Goal: Book appointment/travel/reservation

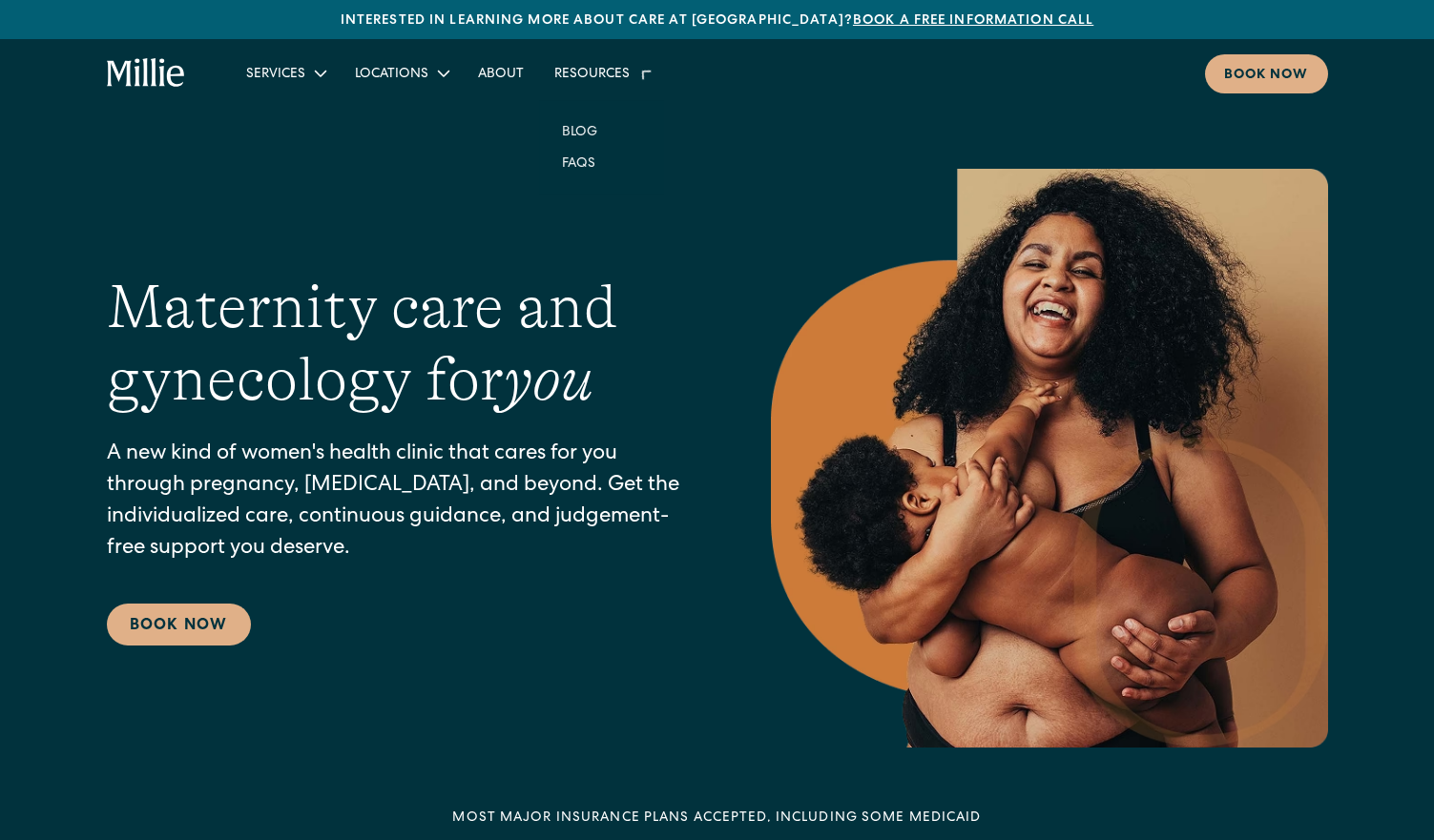
click at [611, 64] on div "Resources" at bounding box center [601, 72] width 125 height 32
click at [584, 116] on link "Blog" at bounding box center [579, 119] width 66 height 32
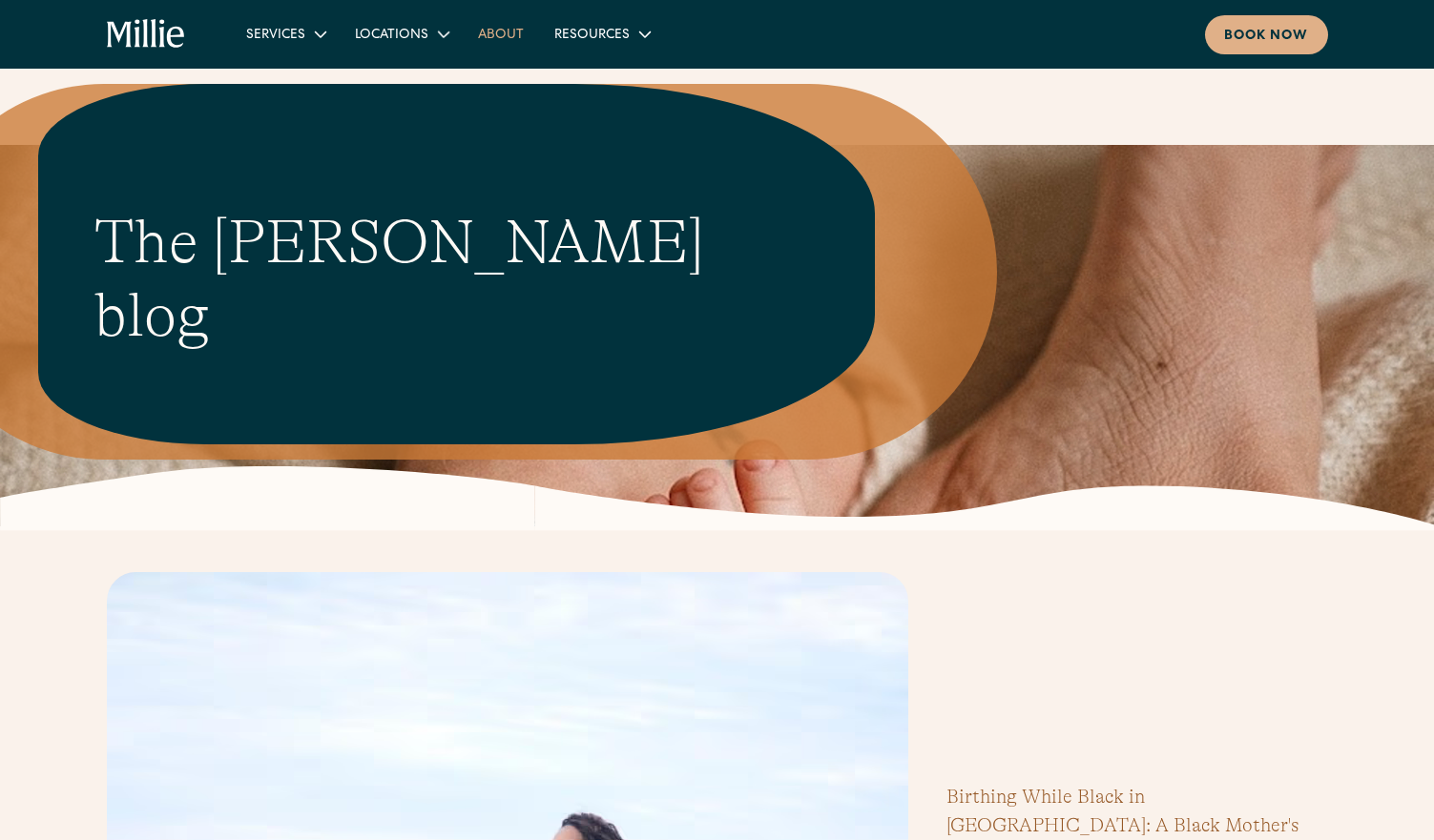
click at [519, 31] on link "About" at bounding box center [500, 34] width 76 height 32
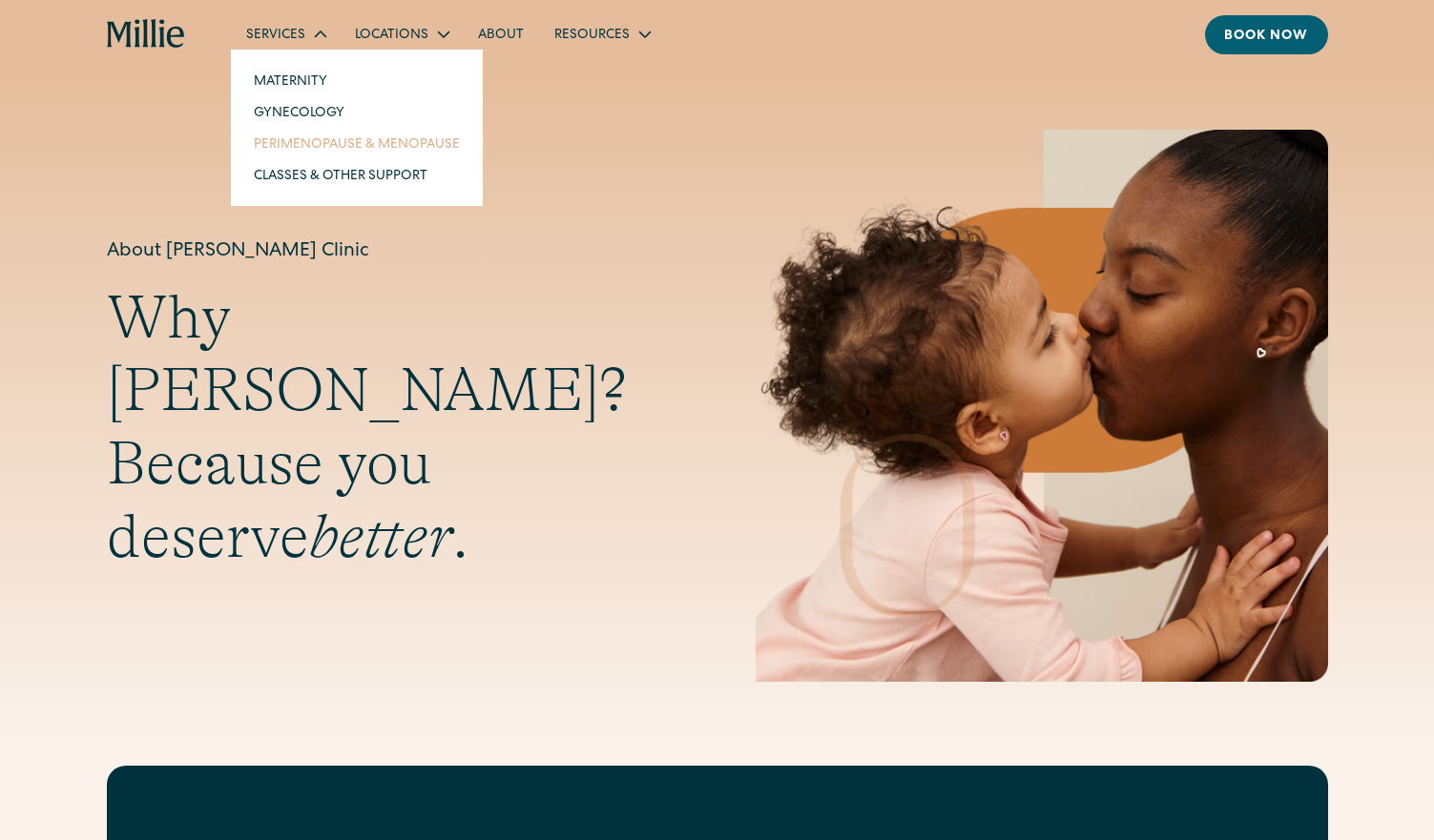
click at [336, 145] on link "Perimenopause & Menopause" at bounding box center [356, 144] width 236 height 32
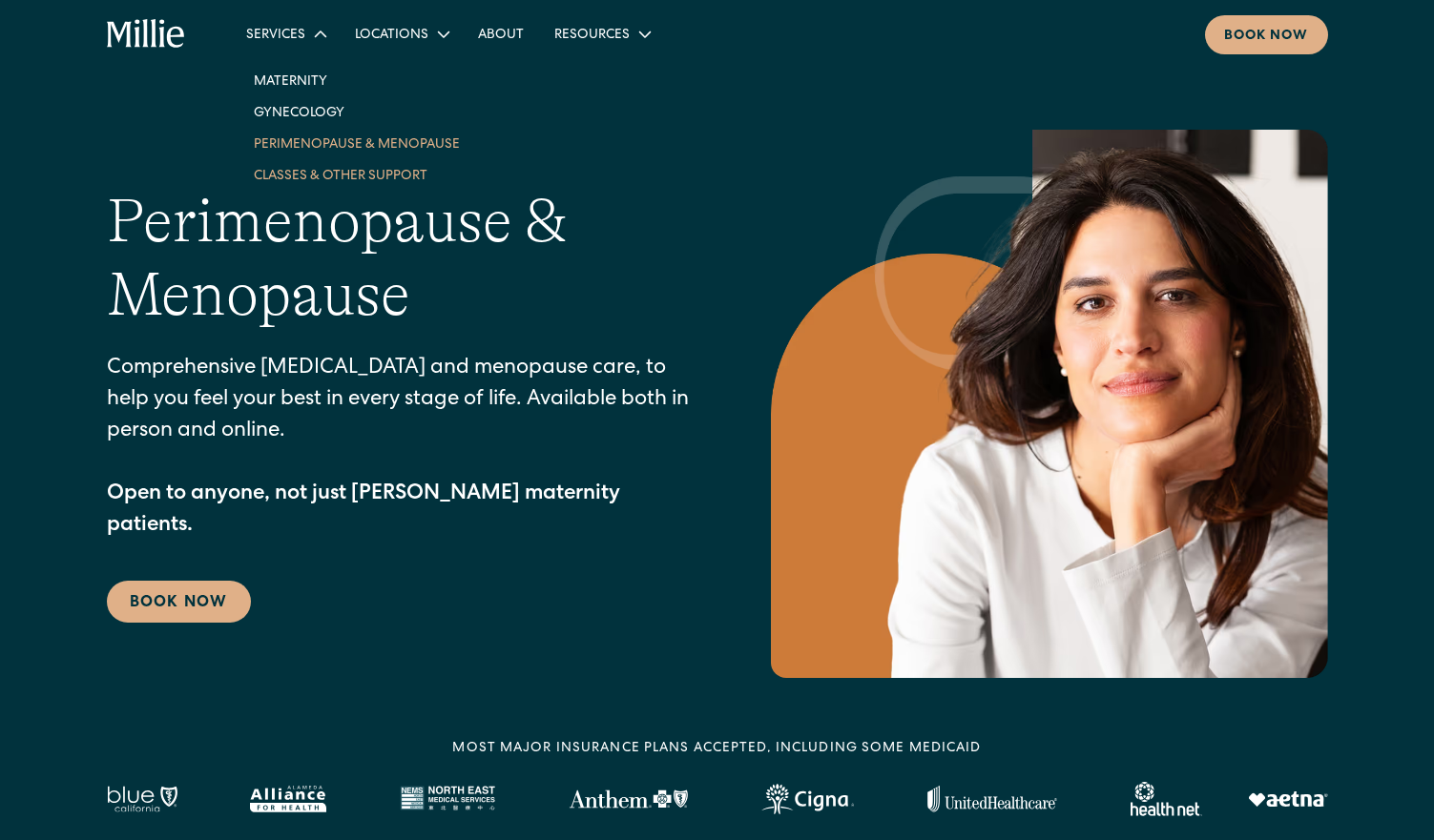
click at [323, 171] on link "Classes & Other Support" at bounding box center [356, 174] width 236 height 32
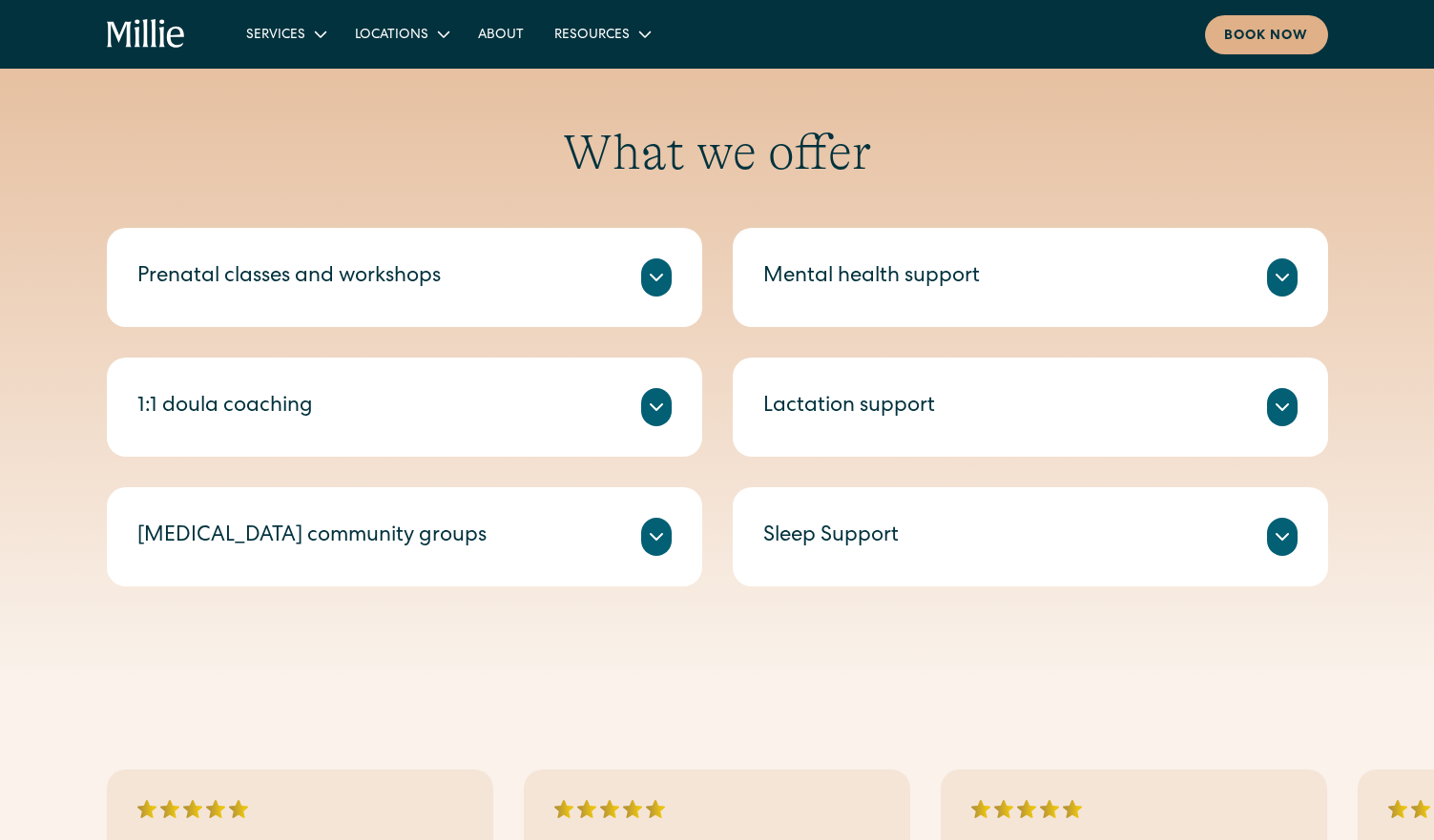
scroll to position [668, 0]
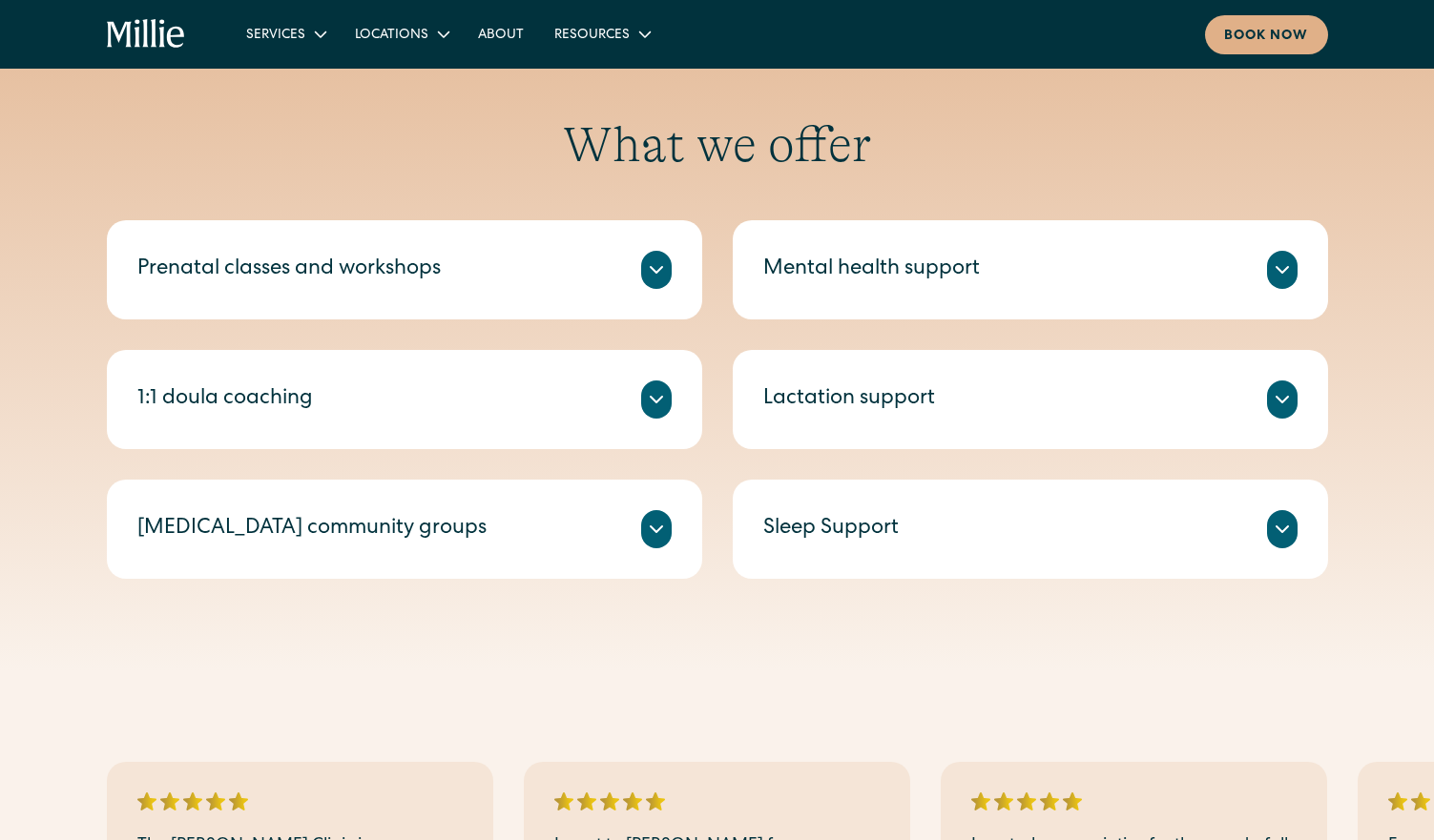
click at [894, 276] on div "Mental health support" at bounding box center [871, 270] width 217 height 32
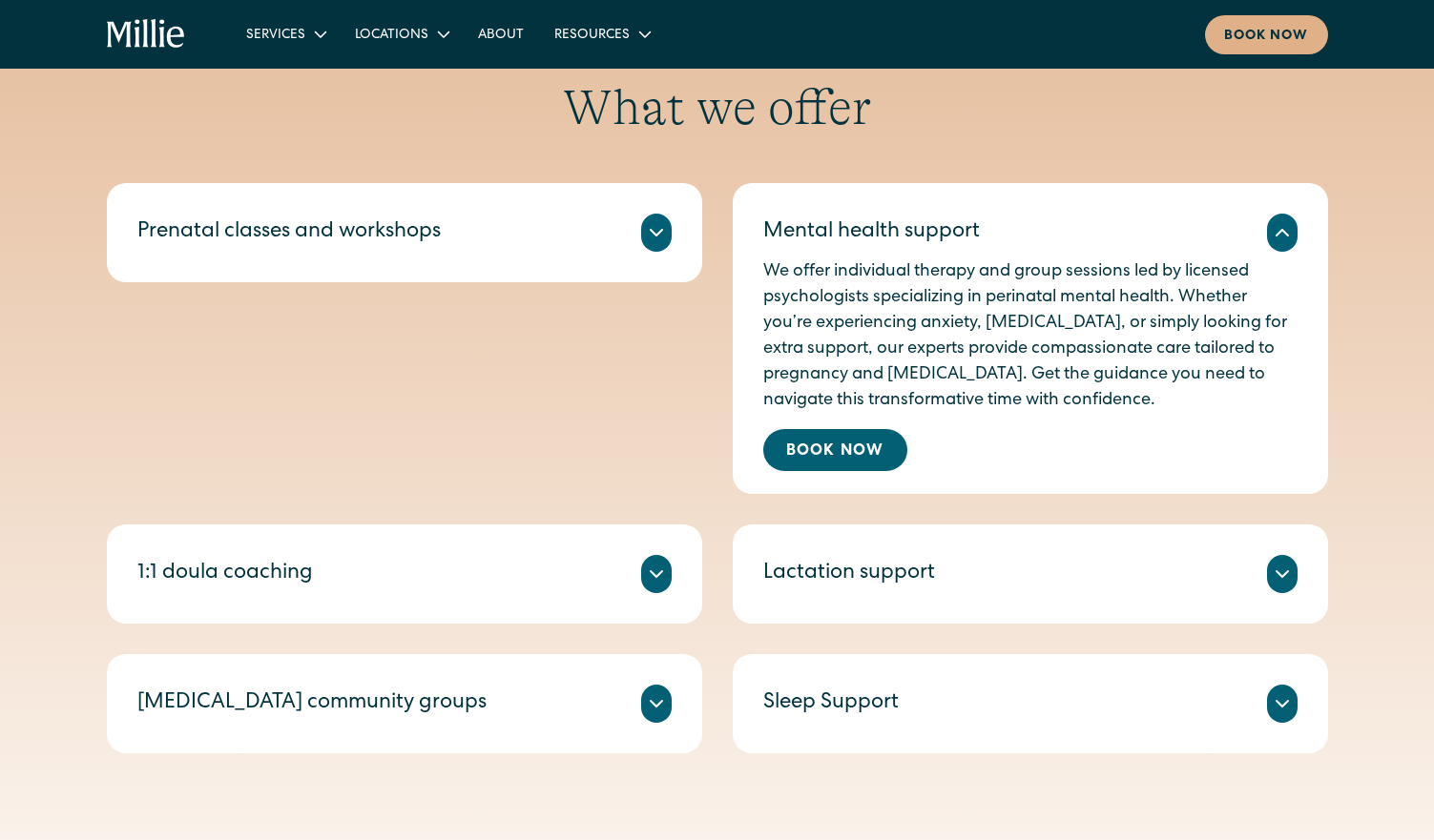
scroll to position [763, 0]
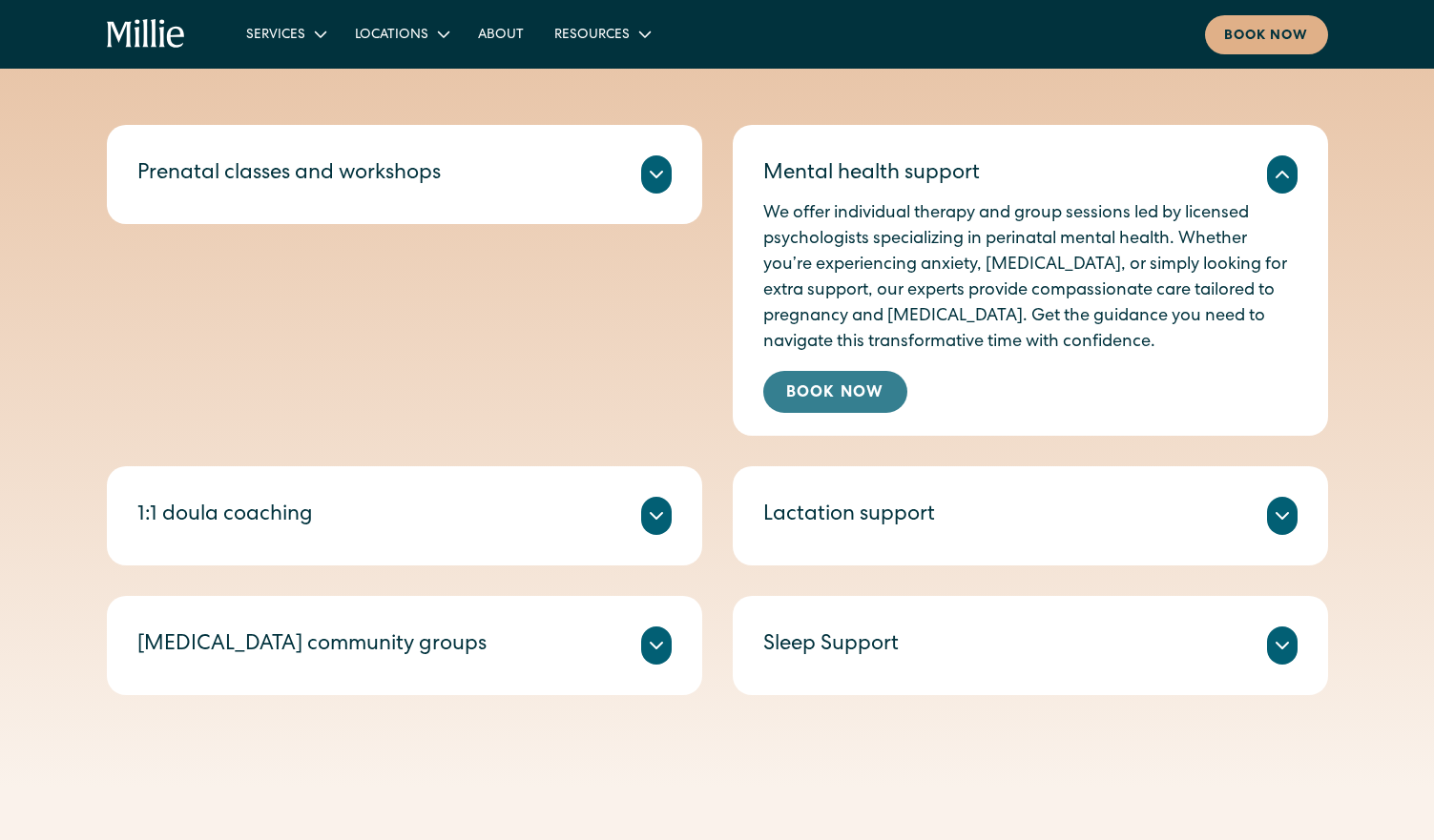
click at [850, 380] on link "Book Now" at bounding box center [835, 392] width 144 height 42
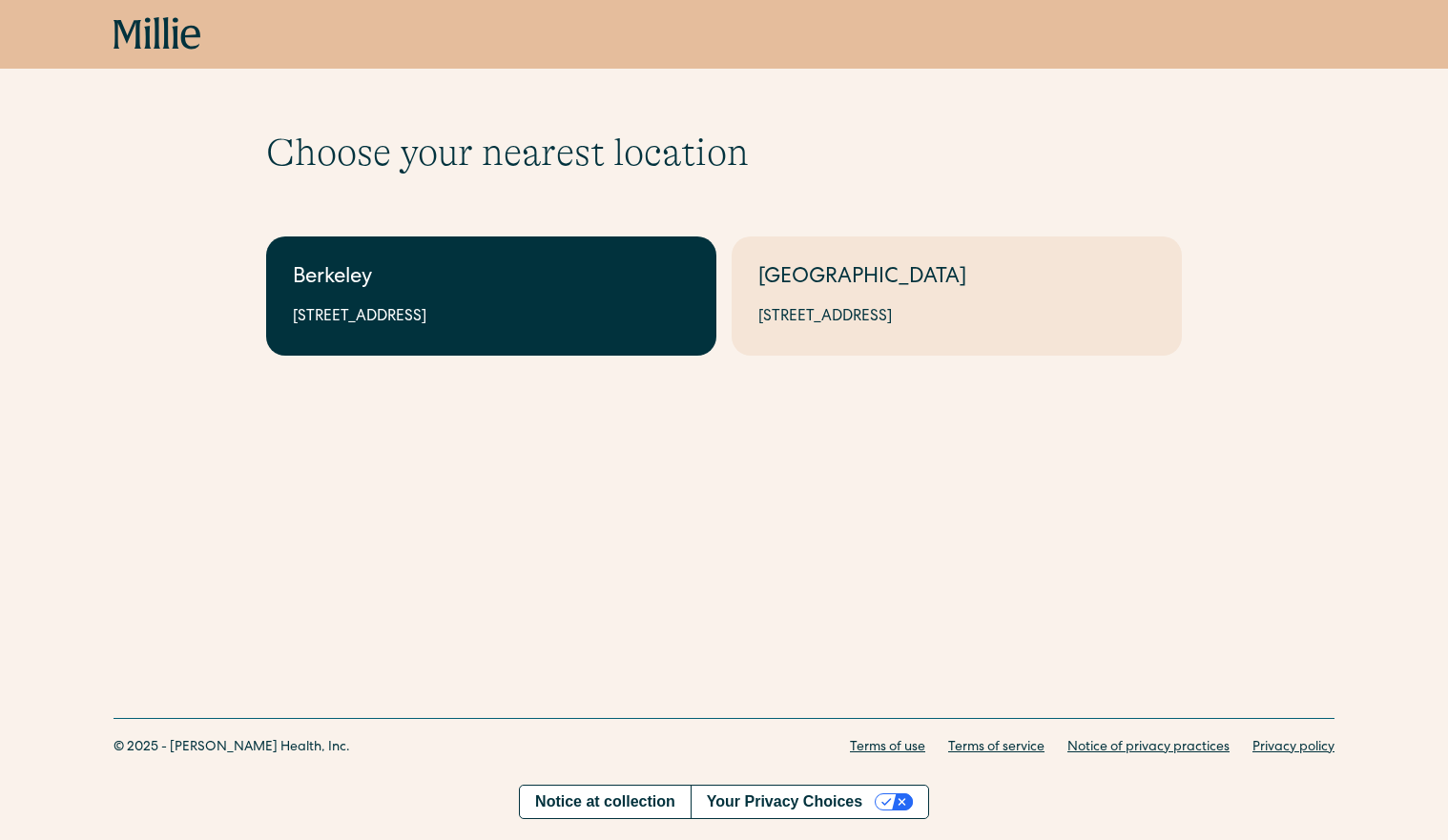
click at [504, 305] on link "Berkeley 2999 Regent St, Suite 524, Berkeley, CA 94705" at bounding box center [490, 296] width 450 height 119
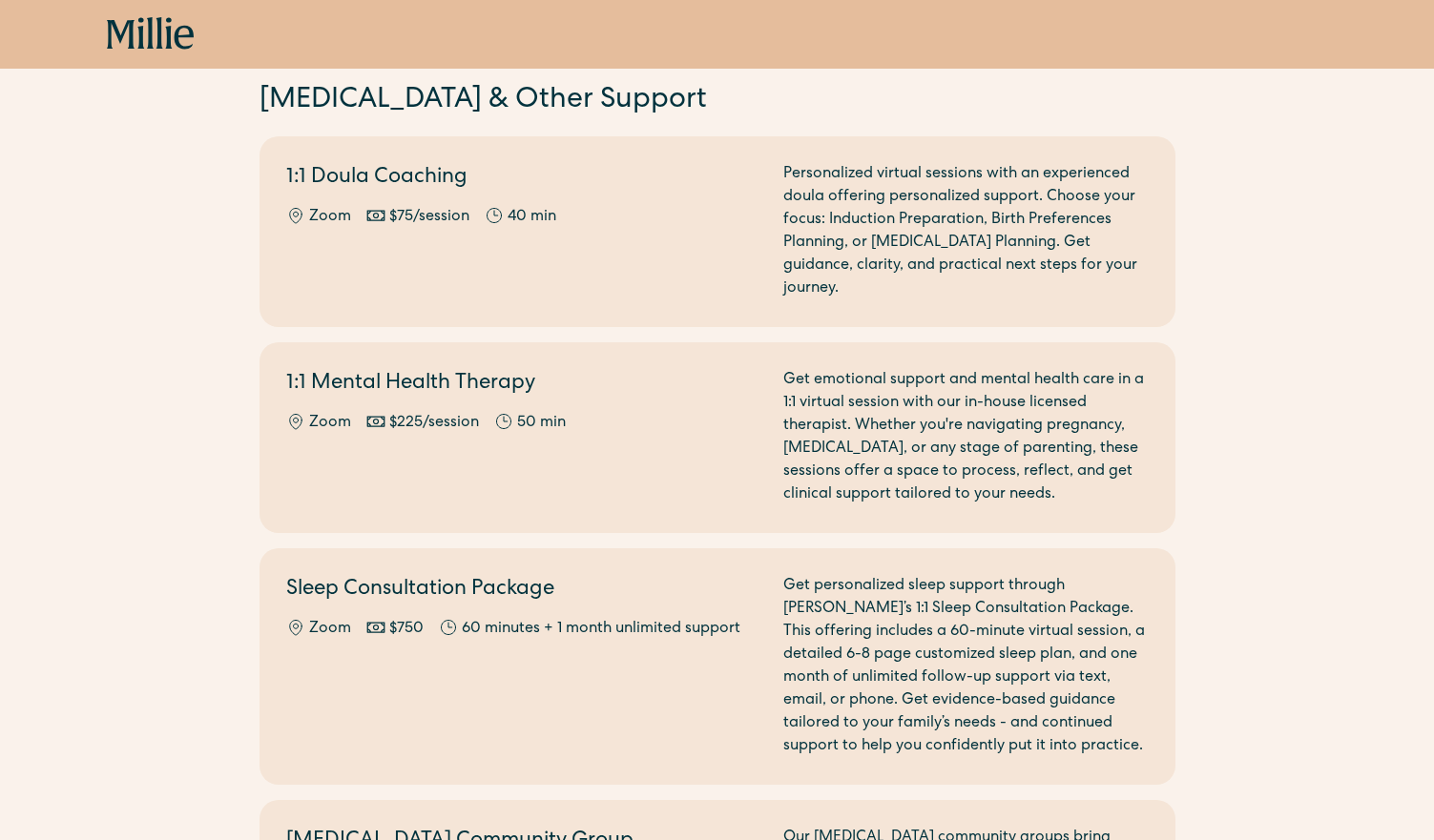
scroll to position [1717, 0]
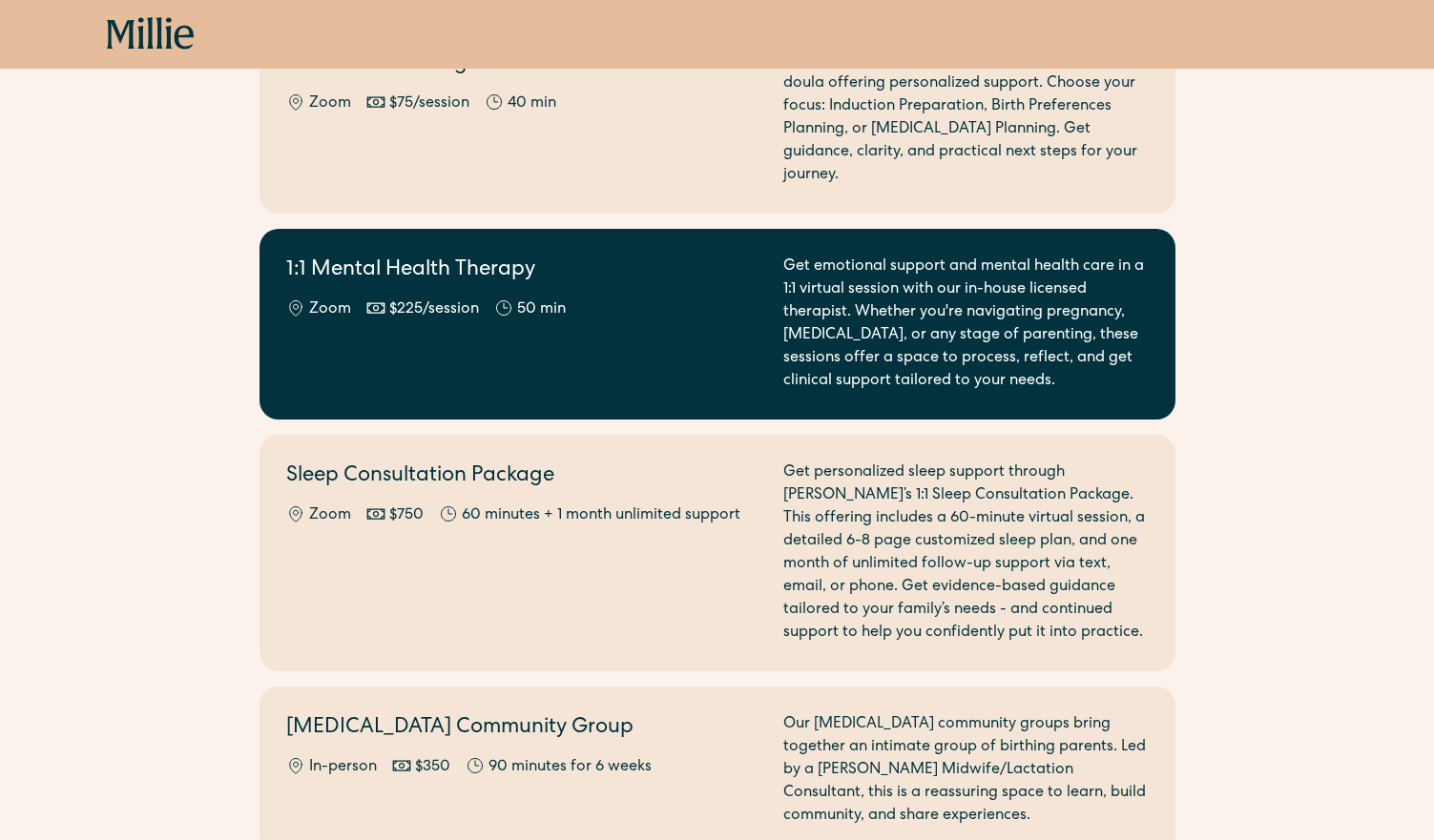
click at [1028, 343] on div "Get emotional support and mental health care in a 1:1 virtual session with our …" at bounding box center [966, 324] width 365 height 138
